Goal: Task Accomplishment & Management: Manage account settings

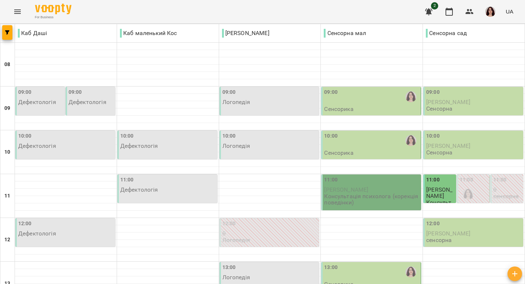
scroll to position [332, 0]
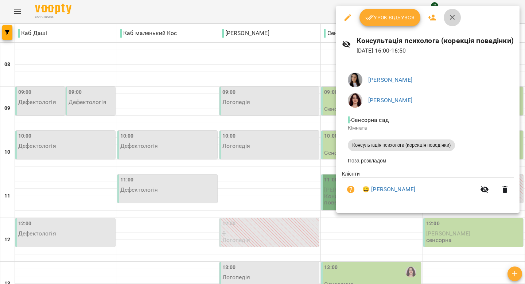
click at [454, 12] on button "button" at bounding box center [452, 17] width 17 height 17
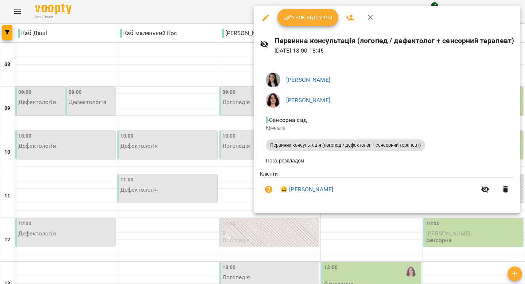
click at [370, 16] on icon "button" at bounding box center [370, 17] width 9 height 9
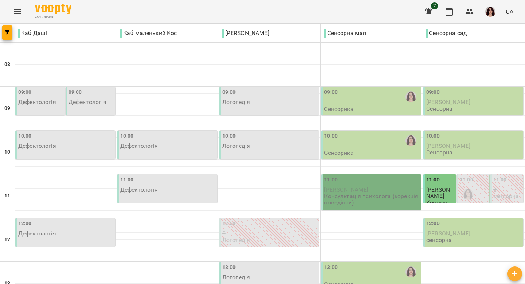
scroll to position [0, 0]
click at [16, 12] on icon "Menu" at bounding box center [17, 11] width 9 height 9
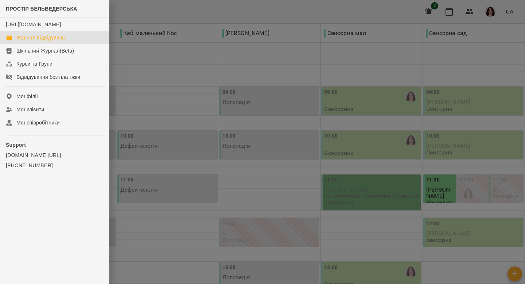
click at [150, 94] on div at bounding box center [262, 142] width 525 height 284
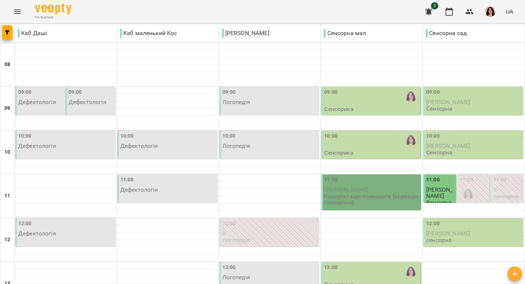
click at [338, 97] on div "09:00" at bounding box center [371, 96] width 95 height 17
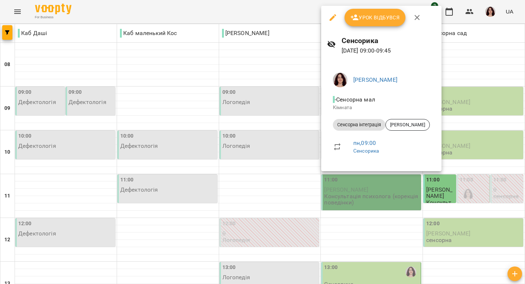
click at [301, 119] on div at bounding box center [262, 142] width 525 height 284
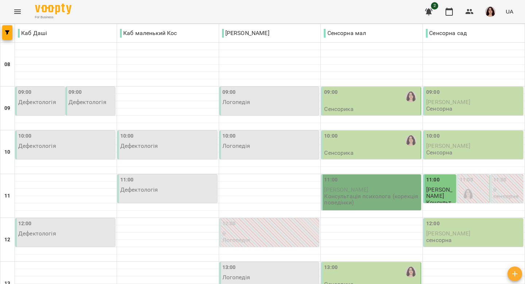
click at [347, 139] on div "10:00" at bounding box center [371, 140] width 95 height 17
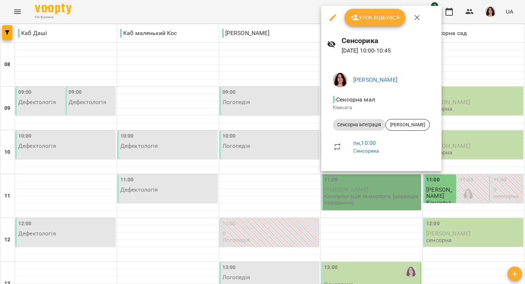
click at [288, 118] on div at bounding box center [262, 142] width 525 height 284
